Goal: Task Accomplishment & Management: Use online tool/utility

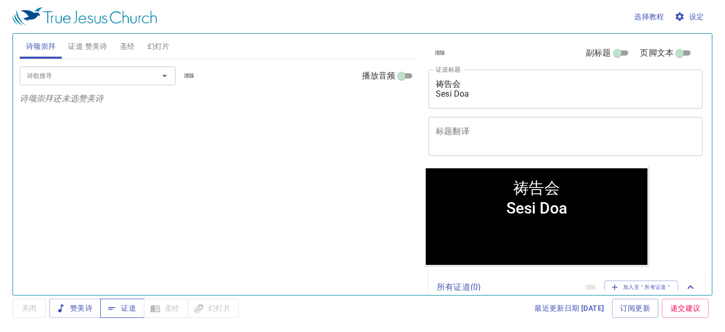
click at [127, 307] on span "证道" at bounding box center [123, 308] width 28 height 13
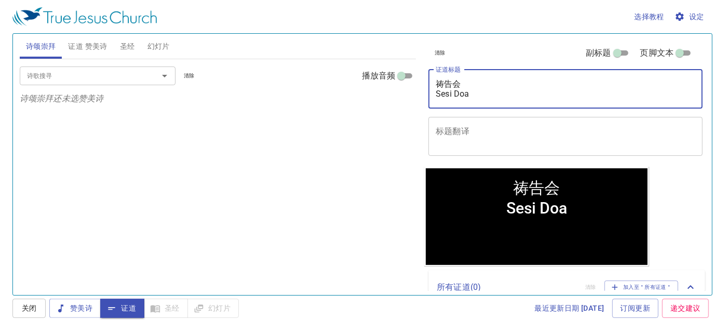
drag, startPoint x: 472, startPoint y: 80, endPoint x: 482, endPoint y: 92, distance: 15.5
click at [482, 92] on textarea "祷告会 Sesi Doa" at bounding box center [566, 89] width 260 height 20
click at [477, 93] on textarea "祷告会 Sesi Doa" at bounding box center [566, 89] width 260 height 20
drag, startPoint x: 476, startPoint y: 92, endPoint x: 436, endPoint y: 79, distance: 42.0
click at [436, 79] on textarea "祷告会 Sesi Doa" at bounding box center [566, 89] width 260 height 20
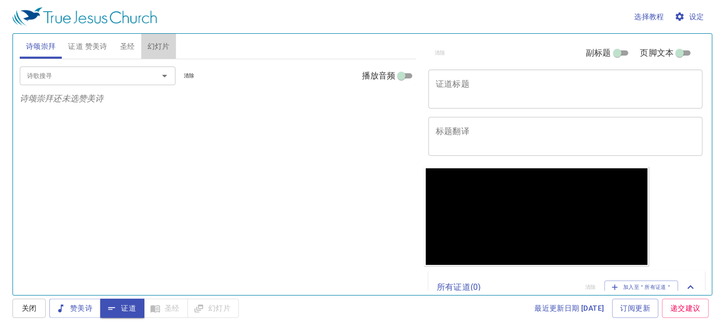
click at [157, 49] on span "幻灯片" at bounding box center [158, 46] width 22 height 13
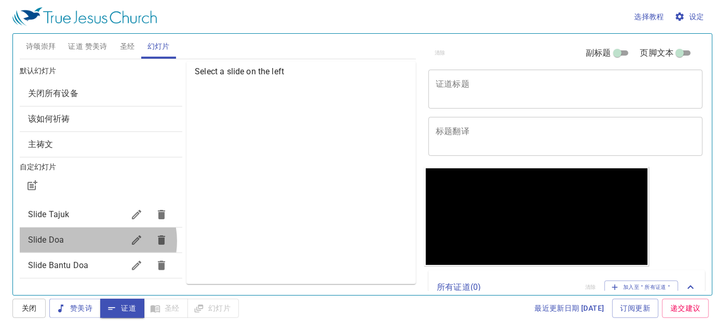
click at [93, 240] on span "Slide Doa" at bounding box center [76, 240] width 96 height 12
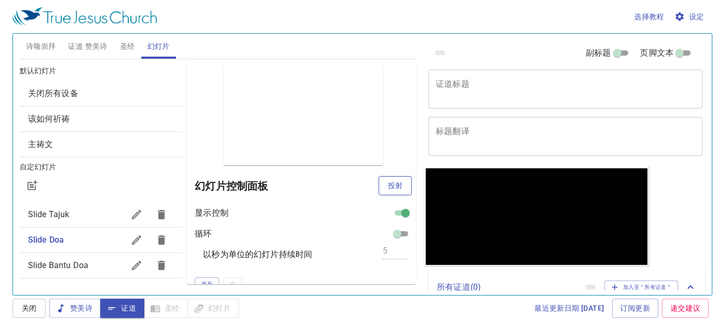
click at [387, 179] on span "投射" at bounding box center [395, 185] width 17 height 13
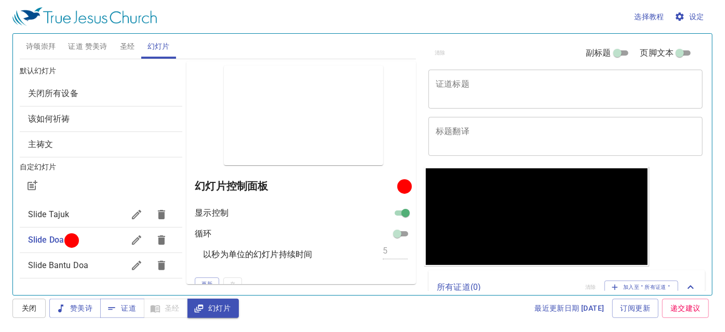
click at [395, 20] on div "选择教程 设定" at bounding box center [360, 16] width 696 height 33
click at [76, 310] on span "赞美诗" at bounding box center [75, 308] width 35 height 13
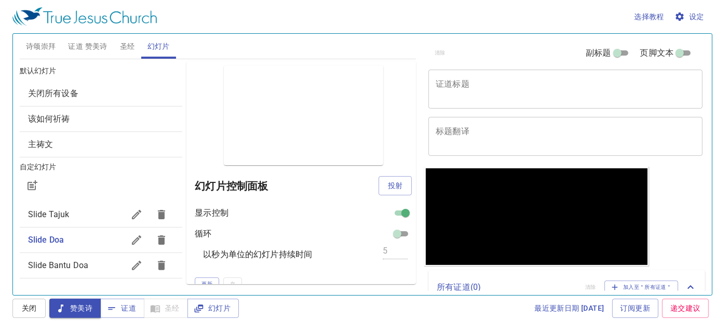
click at [36, 40] on span "诗颂崇拜" at bounding box center [41, 46] width 30 height 13
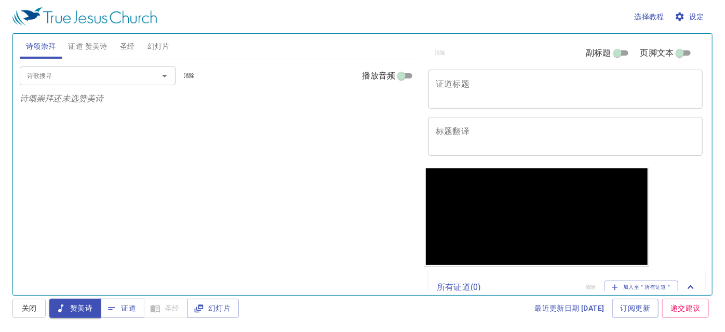
drag, startPoint x: 86, startPoint y: 43, endPoint x: 76, endPoint y: 49, distance: 11.7
click at [86, 43] on span "证道 赞美诗" at bounding box center [87, 46] width 39 height 13
click at [39, 47] on span "诗颂崇拜" at bounding box center [41, 46] width 30 height 13
click at [90, 73] on input "诗歌搜寻" at bounding box center [82, 76] width 119 height 12
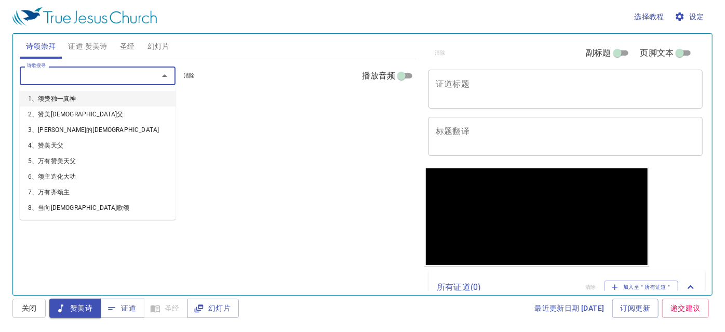
click at [478, 205] on div at bounding box center [537, 196] width 222 height 48
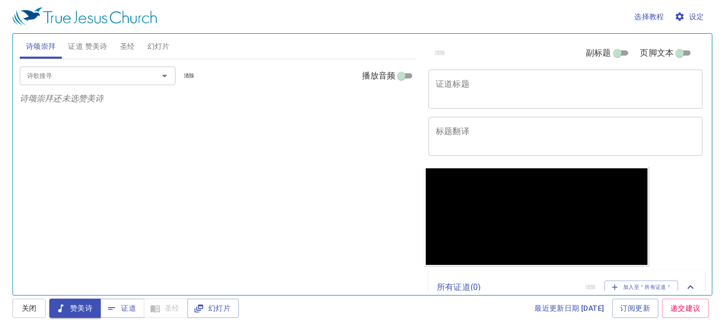
click at [492, 76] on div "x 证道标题" at bounding box center [565, 89] width 274 height 39
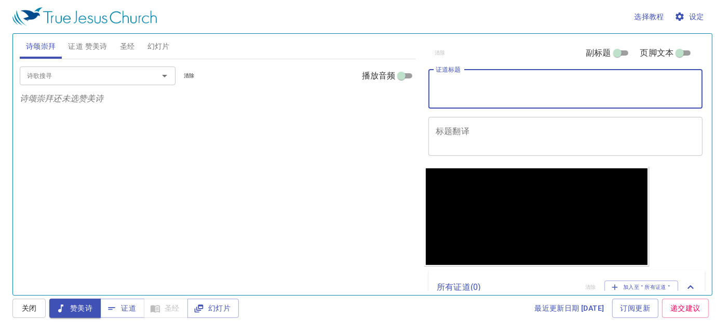
click at [493, 135] on textarea "标题翻译" at bounding box center [566, 136] width 260 height 20
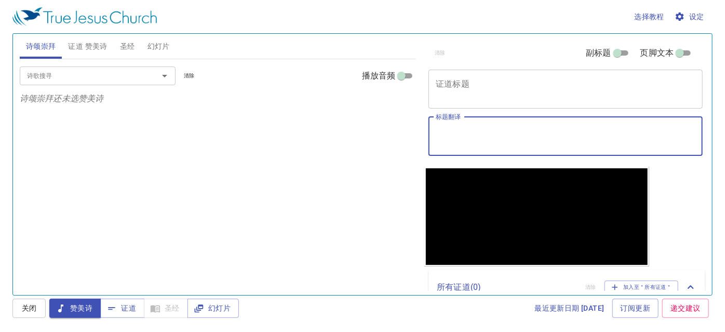
click at [483, 87] on textarea "证道标题" at bounding box center [566, 89] width 260 height 20
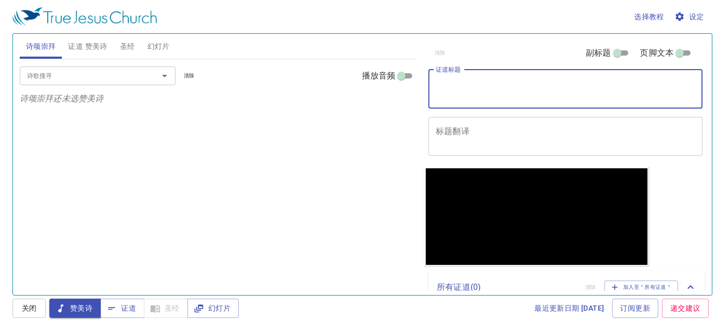
click at [73, 76] on input "诗歌搜寻" at bounding box center [82, 76] width 119 height 12
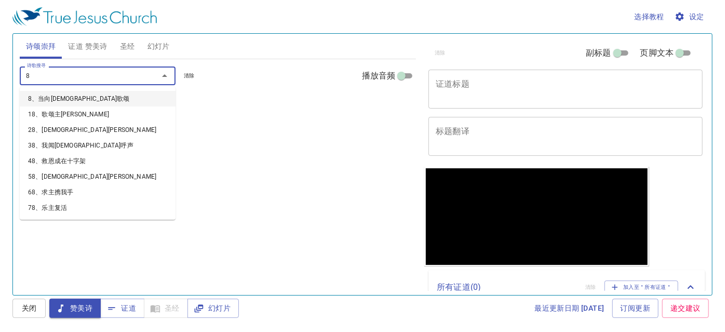
type input "83"
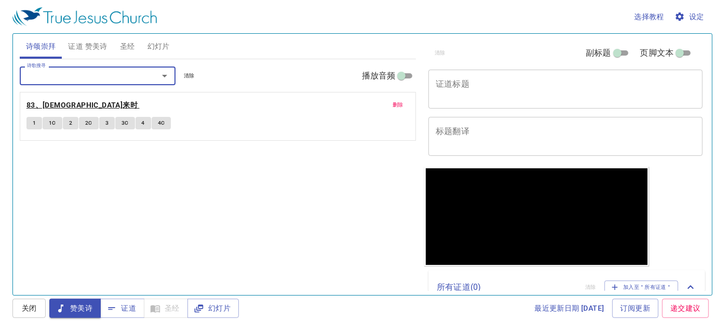
click at [51, 105] on b "83、[DEMOGRAPHIC_DATA]" at bounding box center [81, 105] width 111 height 13
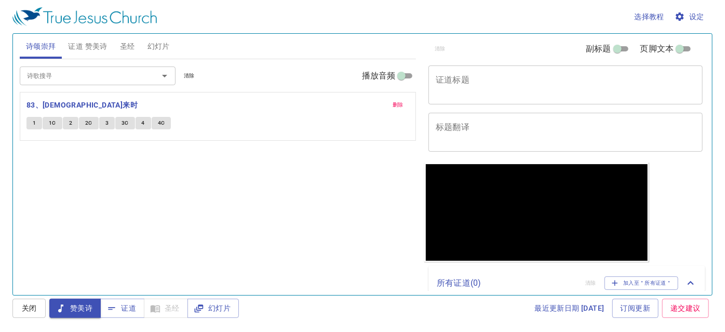
scroll to position [1, 0]
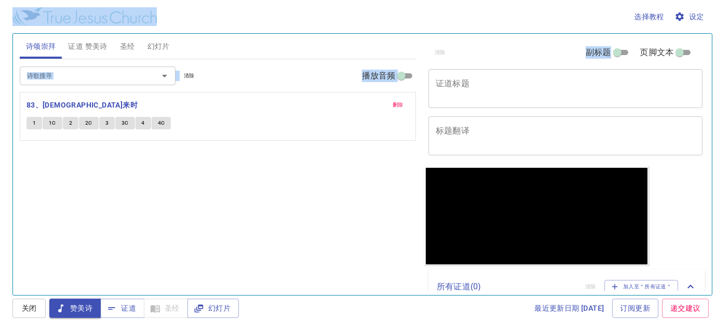
drag, startPoint x: 702, startPoint y: 47, endPoint x: 699, endPoint y: 29, distance: 19.0
click at [699, 29] on div "选择教程 设定 诗颂崇拜 证道 赞美诗 圣经 幻灯片 诗歌搜寻 诗歌搜寻 清除 播放音频 删除 83、耶稣来时 1 1C 2 2C 3 3C 4 4C 诗歌搜…" at bounding box center [362, 166] width 725 height 332
click at [561, 46] on div "清除 副标题 页脚文本" at bounding box center [561, 52] width 274 height 25
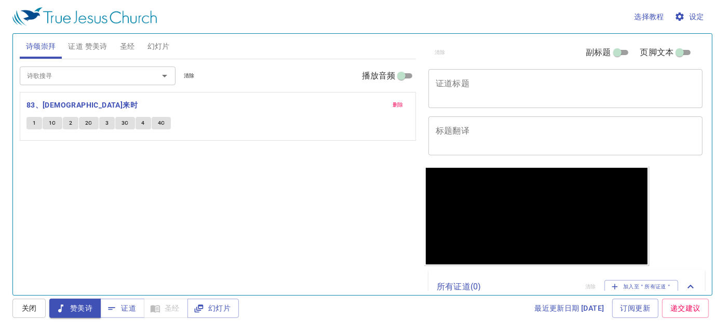
click at [364, 230] on div "诗歌搜寻 诗歌搜寻 清除 播放音频 删除 83、耶稣来时 1 1C 2 2C 3 3C 4 4C" at bounding box center [218, 172] width 397 height 227
click at [63, 71] on input "诗歌搜寻" at bounding box center [82, 76] width 119 height 12
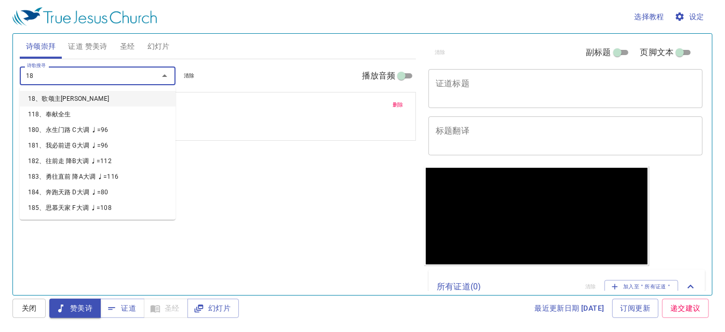
type input "185"
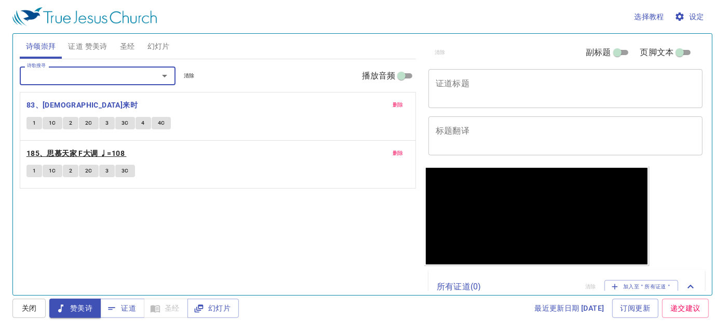
click at [84, 152] on b "185、思慕天家 F大调 ♩=108" at bounding box center [75, 153] width 98 height 13
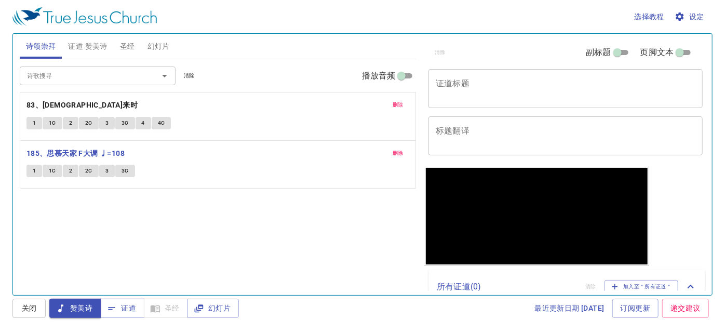
click at [83, 75] on input "诗歌搜寻" at bounding box center [82, 76] width 119 height 12
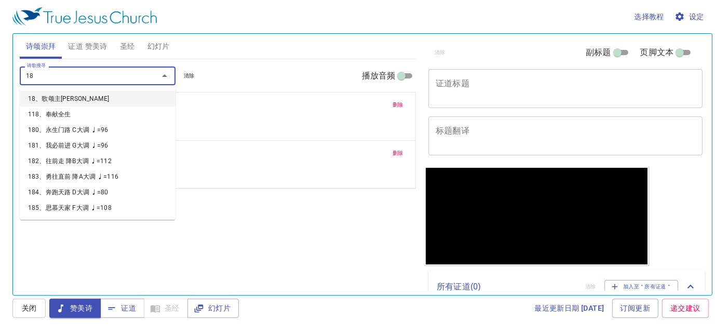
type input "189"
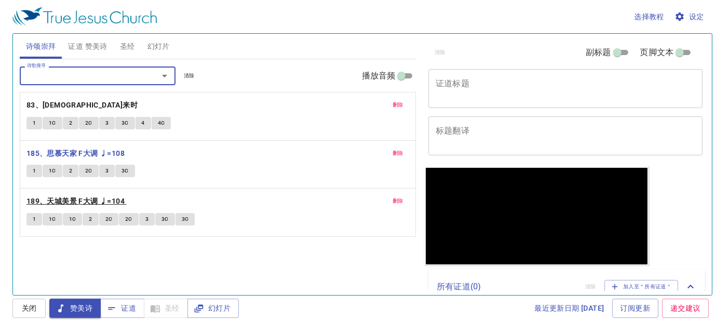
click at [71, 199] on b "189、天城美景 F大调 ♩=104" at bounding box center [75, 201] width 98 height 13
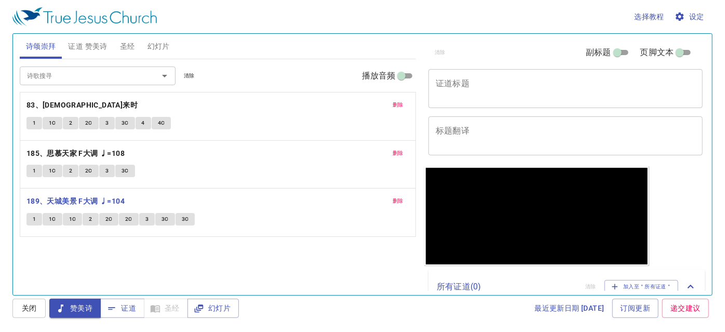
click at [93, 47] on span "证道 赞美诗" at bounding box center [87, 46] width 39 height 13
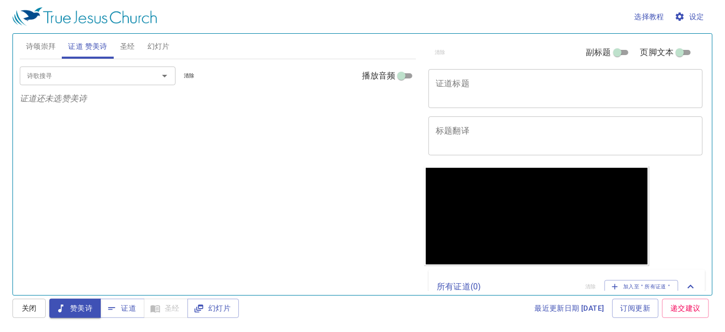
click at [87, 76] on input "诗歌搜寻" at bounding box center [82, 76] width 119 height 12
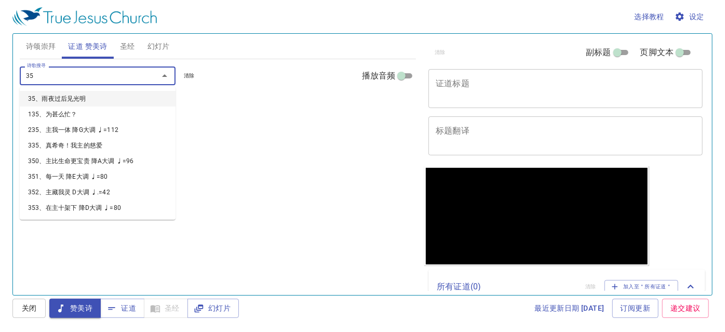
type input "358"
type input "263"
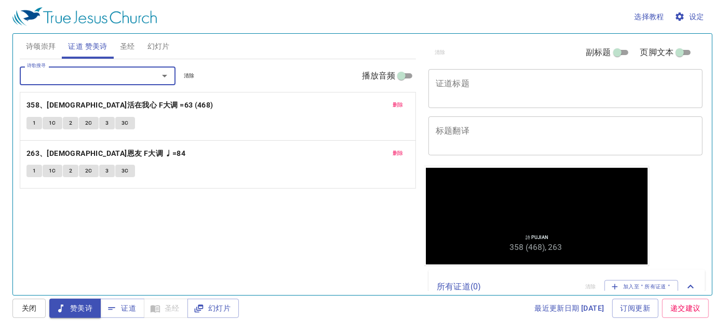
click at [483, 92] on textarea "证道标题" at bounding box center [566, 88] width 260 height 20
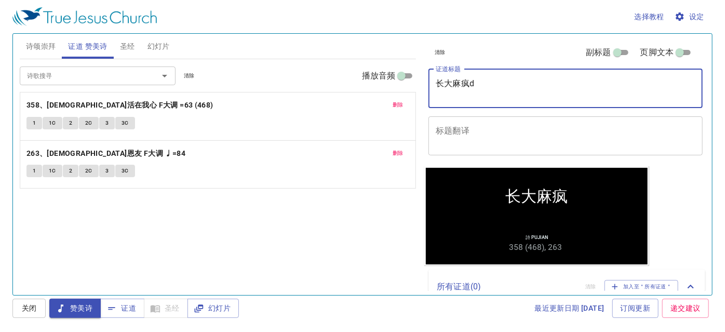
type textarea "长大麻疯de"
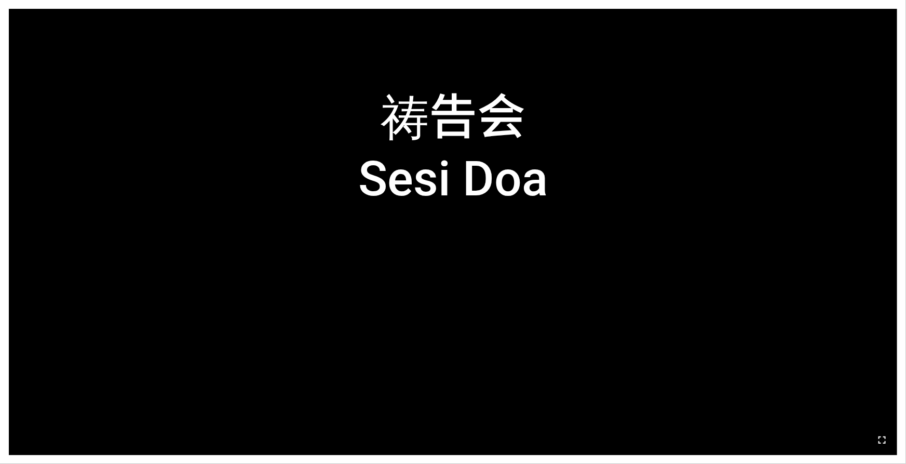
click at [718, 355] on icon "button" at bounding box center [882, 440] width 12 height 12
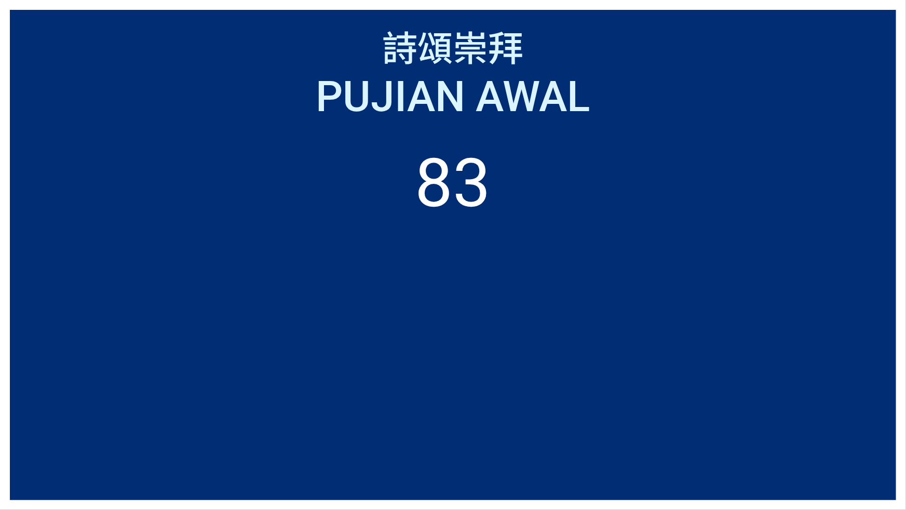
click at [452, 36] on span "詩頌崇拜" at bounding box center [453, 45] width 141 height 51
drag, startPoint x: 493, startPoint y: 509, endPoint x: 503, endPoint y: 478, distance: 32.7
click at [503, 355] on div "詩頌崇拜 詩頌崇拜 Pujian Awal Pujian Awal 83" at bounding box center [453, 255] width 906 height 510
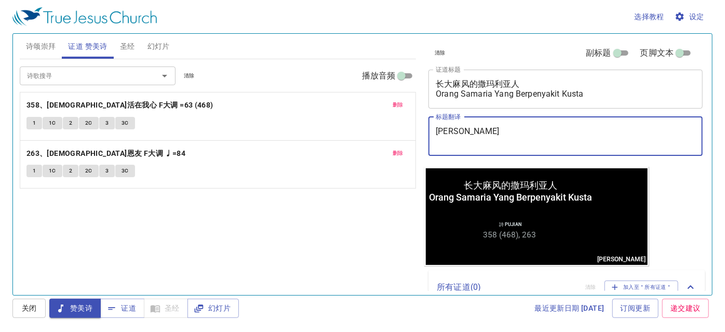
type textarea "证道"
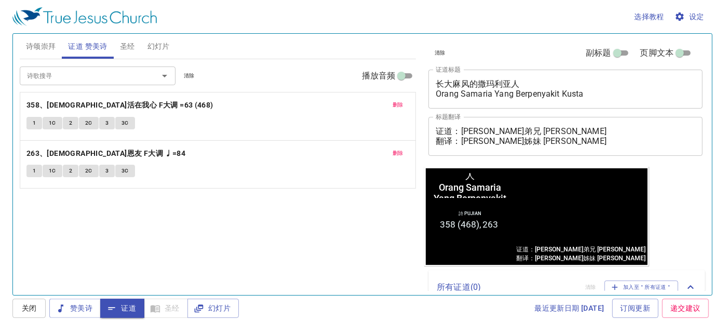
scroll to position [1, 0]
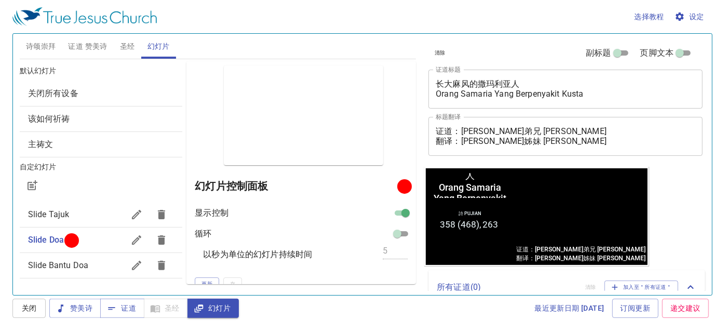
scroll to position [1, 0]
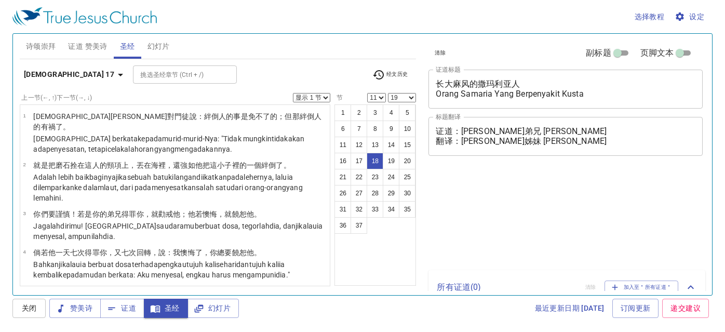
select select "11"
select select "19"
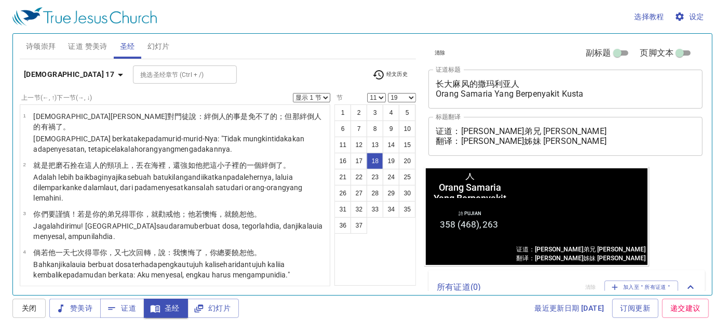
scroll to position [1, 0]
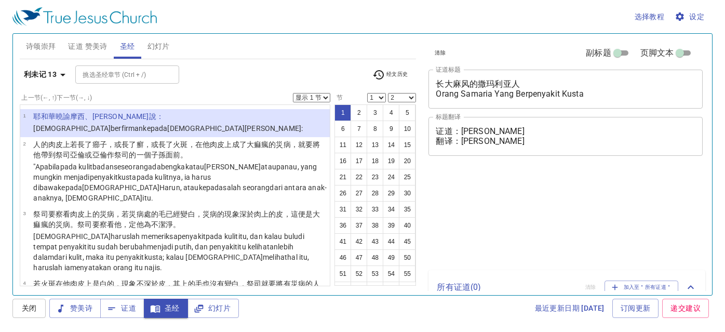
select select "2"
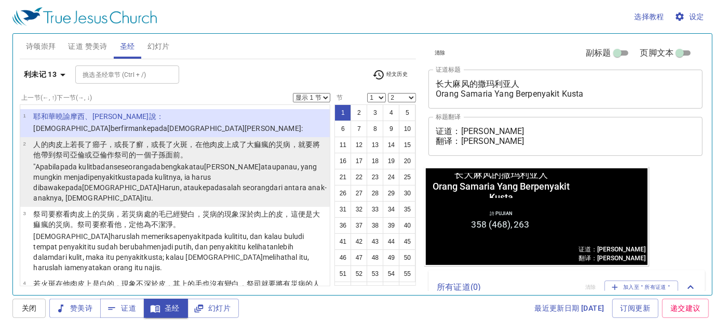
scroll to position [1, 0]
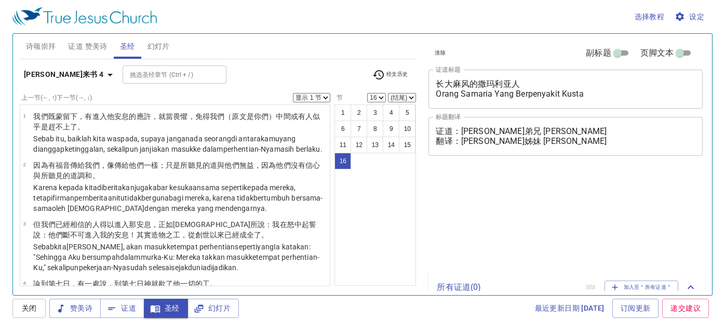
select select "16"
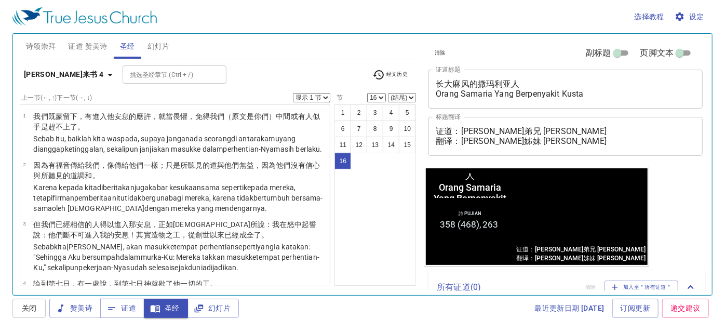
scroll to position [1, 0]
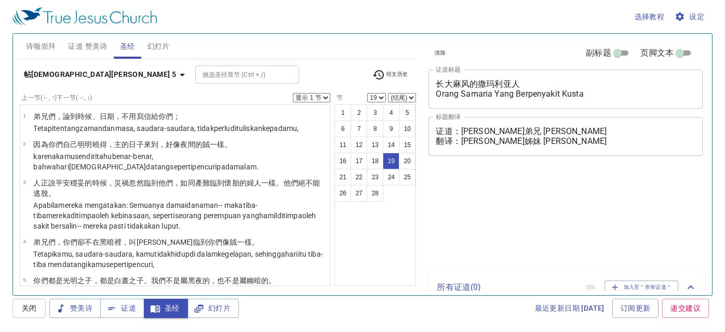
select select "19"
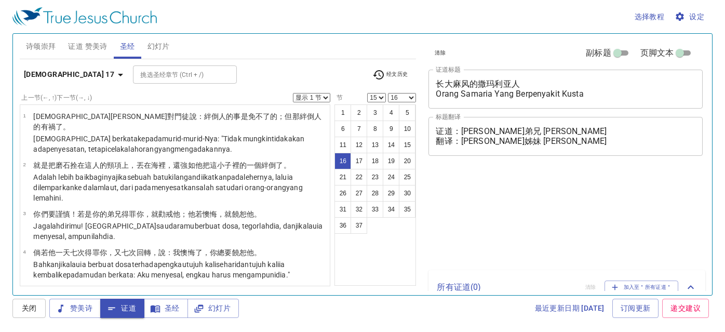
select select "15"
select select "16"
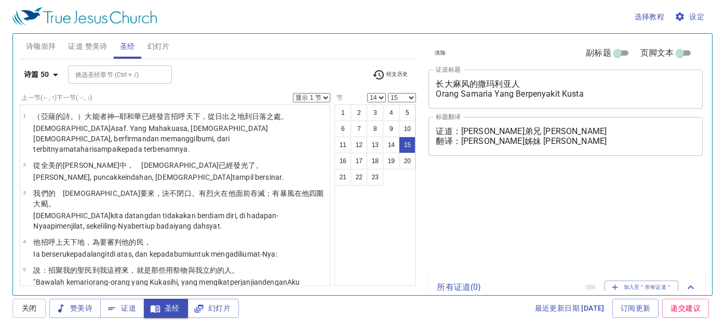
select select "14"
select select "15"
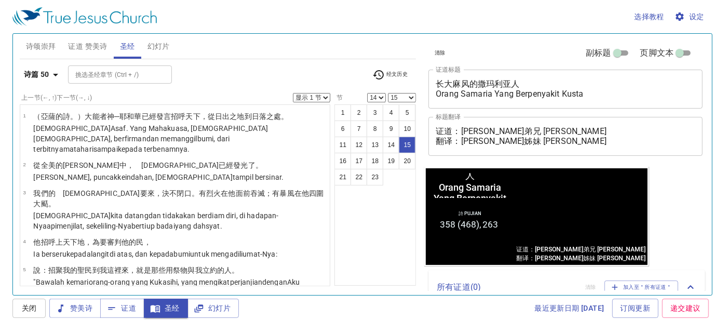
click at [403, 75] on span "经文历史" at bounding box center [390, 75] width 36 height 12
click at [394, 78] on ul "诗 50:15 诗 50:14 诗 50 路 17 加 5:5 加 5 帖前 5:19 帖前 5 来 4:16 来 4 利 13:46 利 13:2 利 13…" at bounding box center [389, 152] width 46 height 192
click at [389, 71] on li "诗 50:14" at bounding box center [386, 72] width 41 height 9
click at [390, 73] on li "诗 50:14" at bounding box center [386, 72] width 41 height 9
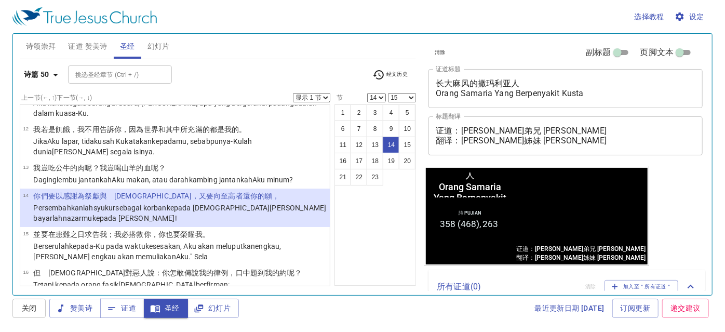
click at [391, 74] on li "诗 50:14" at bounding box center [386, 72] width 41 height 9
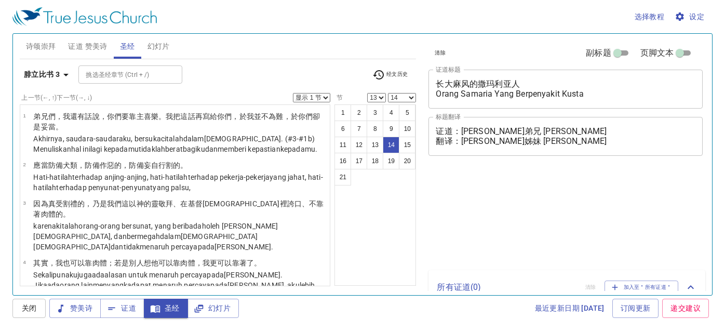
select select "13"
select select "14"
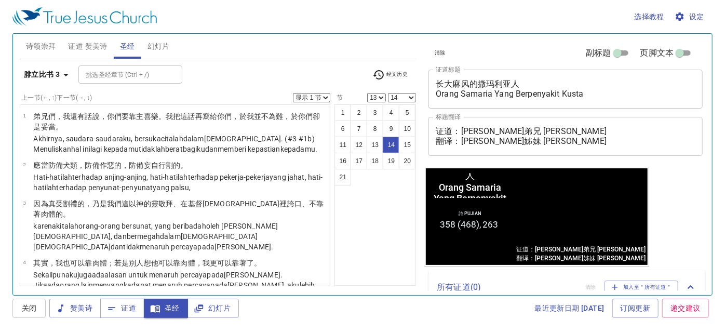
scroll to position [1, 0]
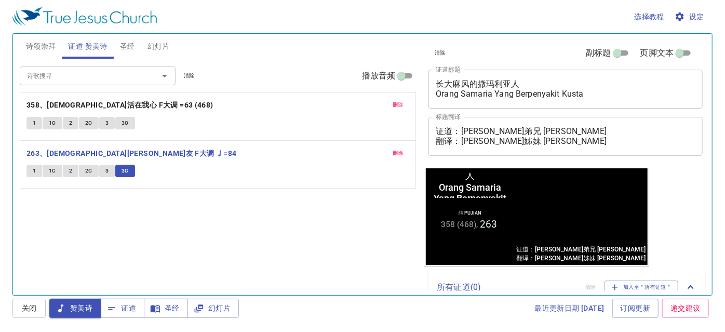
click at [134, 304] on span "证道" at bounding box center [123, 308] width 28 height 13
click at [128, 307] on span "证道" at bounding box center [123, 308] width 28 height 13
click at [157, 46] on span "幻灯片" at bounding box center [158, 46] width 22 height 13
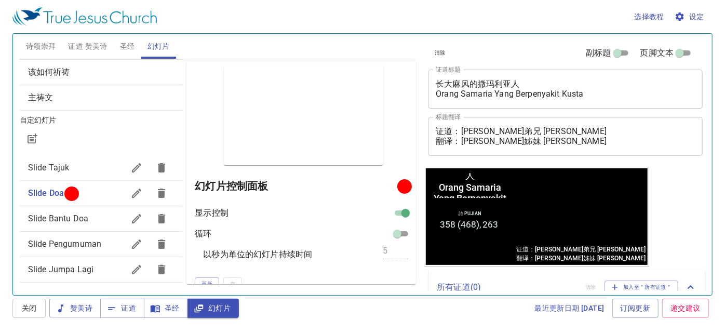
scroll to position [1, 0]
